Goal: Navigation & Orientation: Find specific page/section

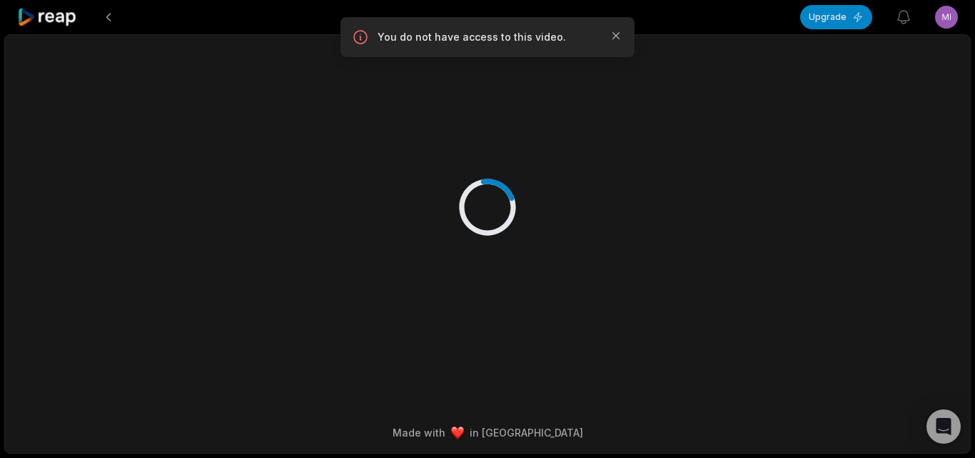
click at [73, 13] on icon at bounding box center [47, 17] width 61 height 19
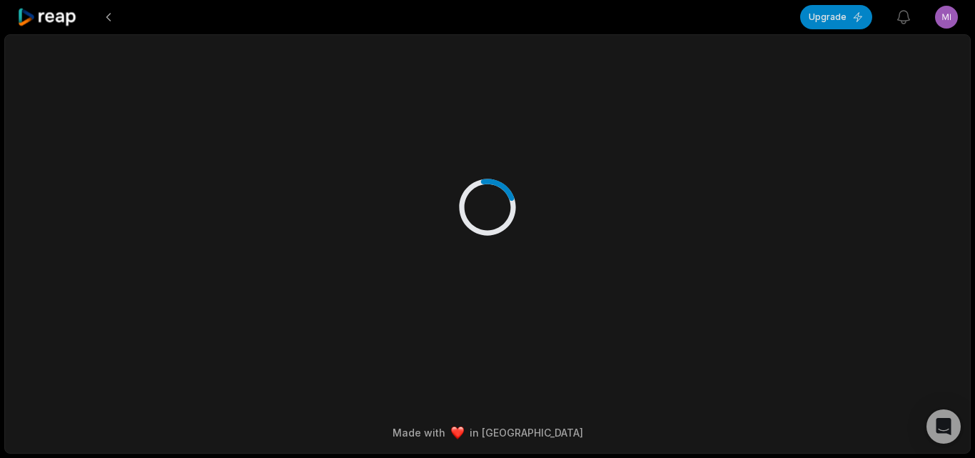
click at [71, 19] on icon at bounding box center [47, 17] width 61 height 19
click at [62, 11] on icon at bounding box center [47, 17] width 61 height 19
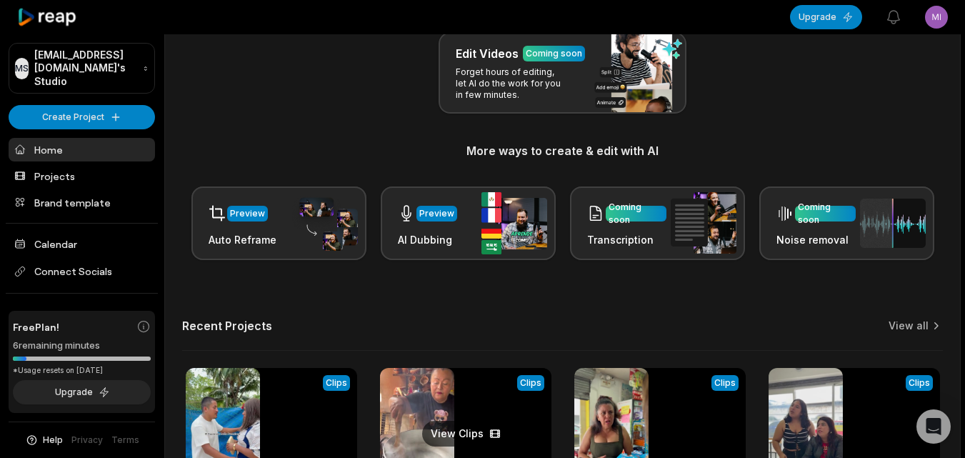
scroll to position [286, 0]
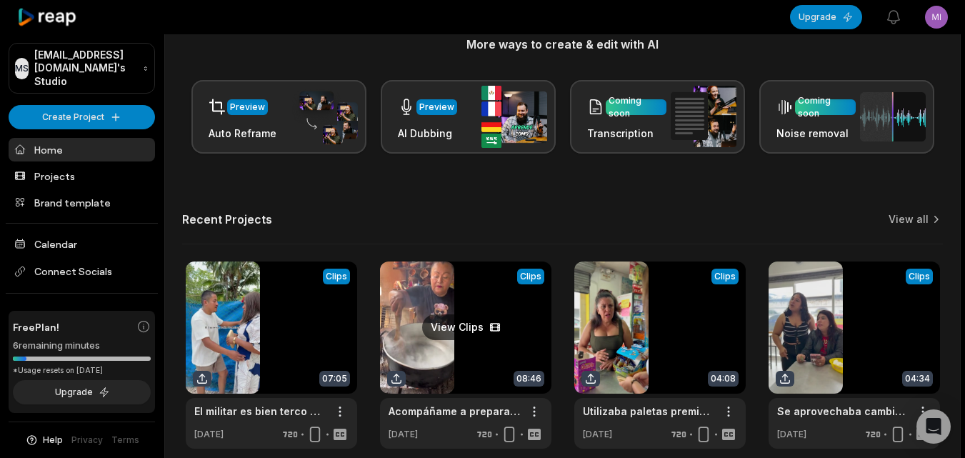
click at [466, 363] on link at bounding box center [465, 354] width 171 height 187
